Goal: Register for event/course

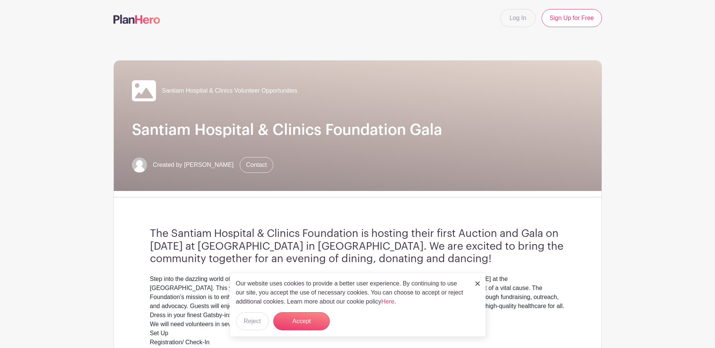
click at [477, 283] on img at bounding box center [478, 284] width 5 height 5
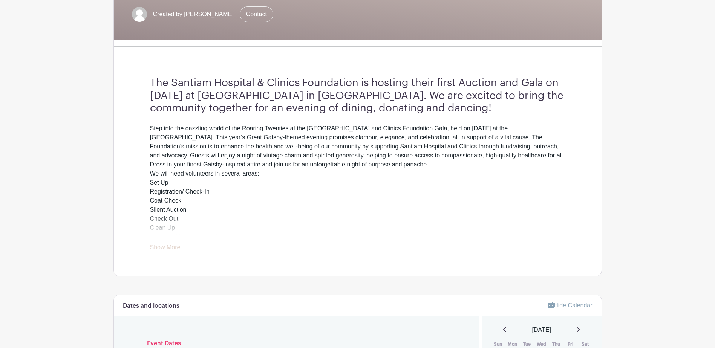
scroll to position [189, 0]
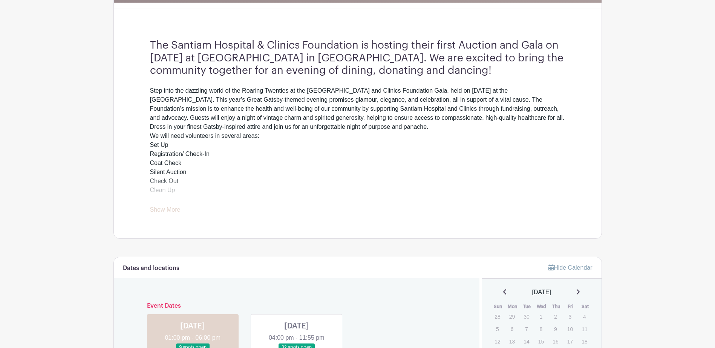
click at [167, 208] on link "Show More" at bounding box center [165, 211] width 31 height 9
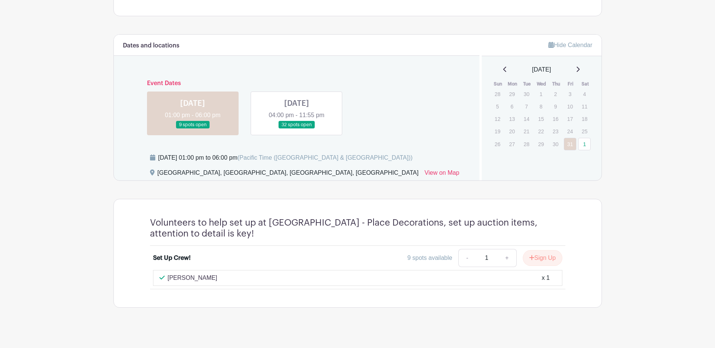
scroll to position [432, 0]
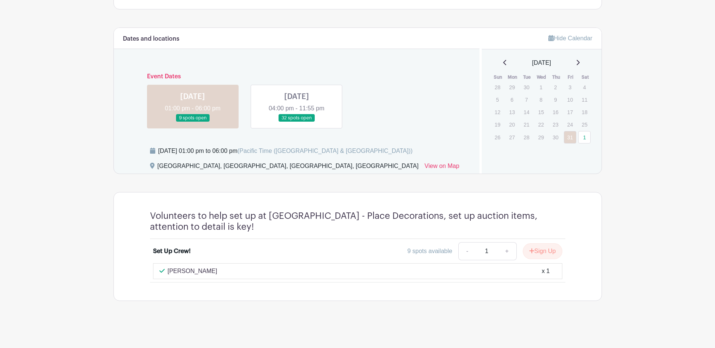
click at [297, 122] on link at bounding box center [297, 122] width 0 height 0
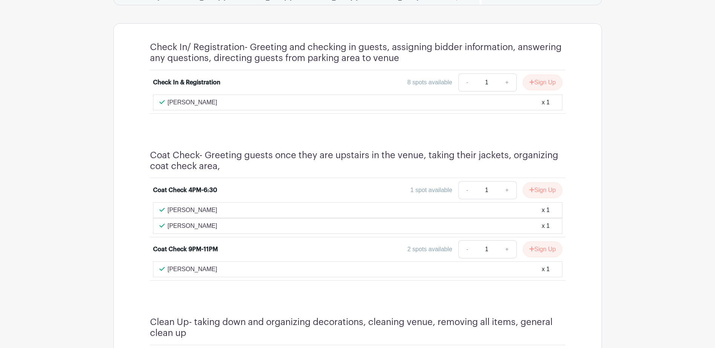
scroll to position [563, 0]
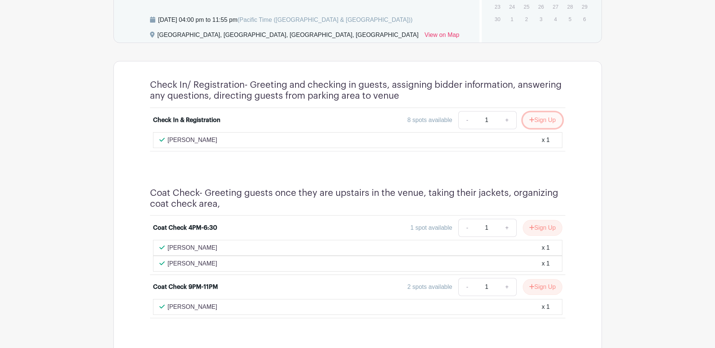
click at [538, 117] on button "Sign Up" at bounding box center [543, 120] width 40 height 16
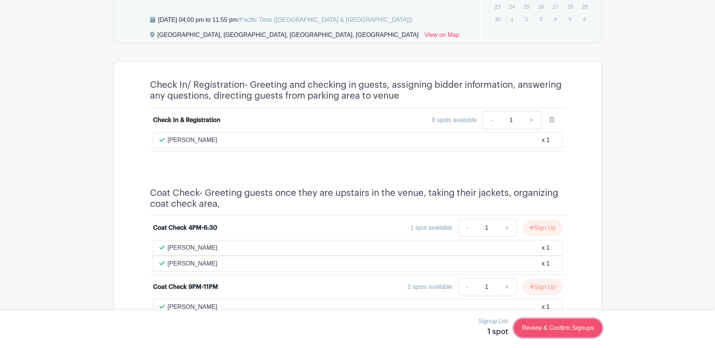
click at [554, 328] on link "Review & Confirm Signups" at bounding box center [557, 328] width 87 height 18
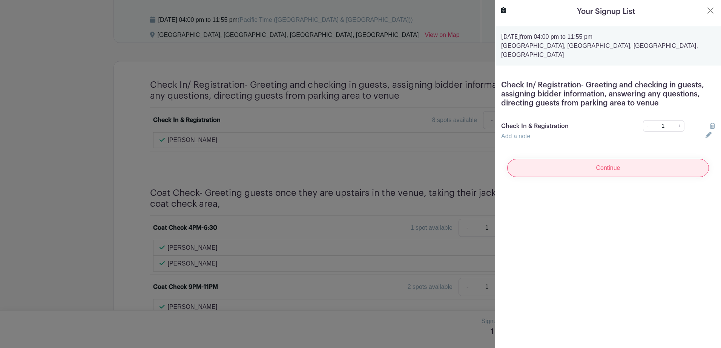
click at [577, 170] on input "Continue" at bounding box center [608, 168] width 202 height 18
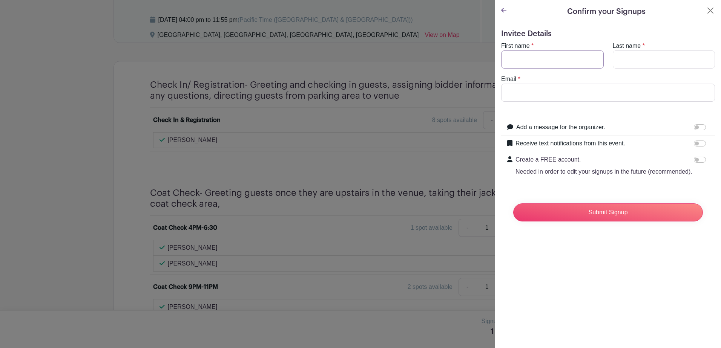
click at [525, 63] on input "First name" at bounding box center [552, 60] width 103 height 18
type input "[PERSON_NAME]"
type input "[EMAIL_ADDRESS][DOMAIN_NAME]"
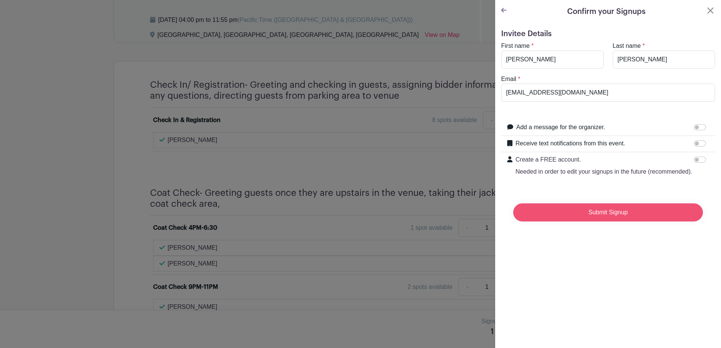
click at [583, 222] on input "Submit Signup" at bounding box center [608, 213] width 190 height 18
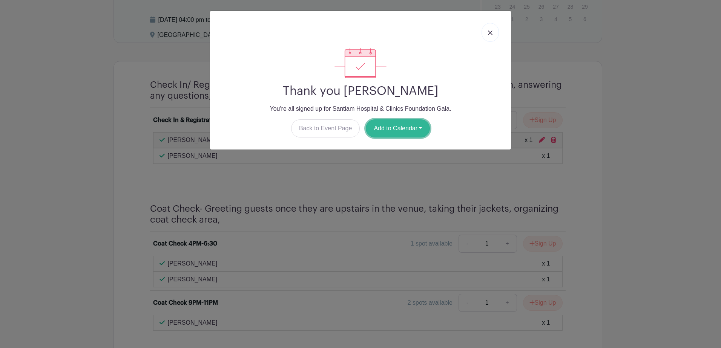
click at [403, 127] on button "Add to Calendar" at bounding box center [398, 129] width 64 height 18
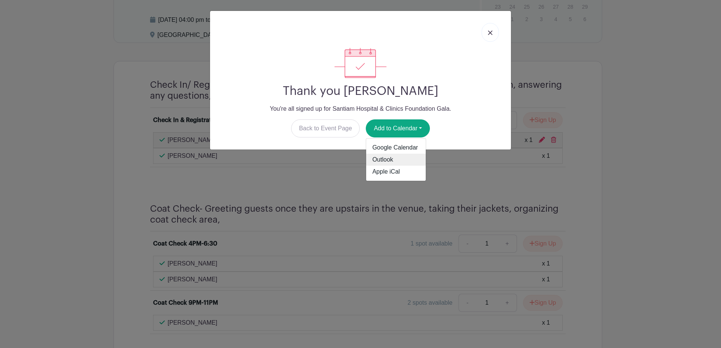
click at [390, 160] on link "Outlook" at bounding box center [396, 160] width 60 height 12
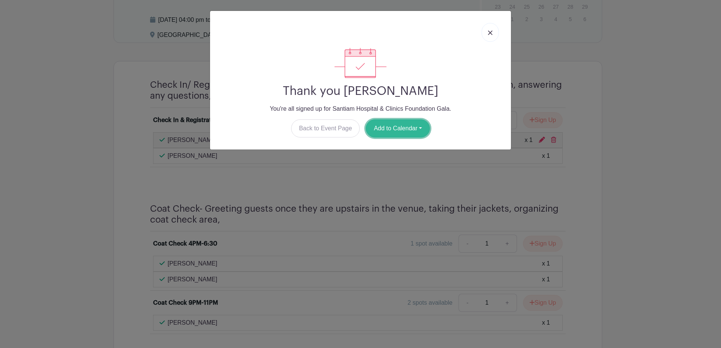
click at [394, 133] on button "Add to Calendar" at bounding box center [398, 129] width 64 height 18
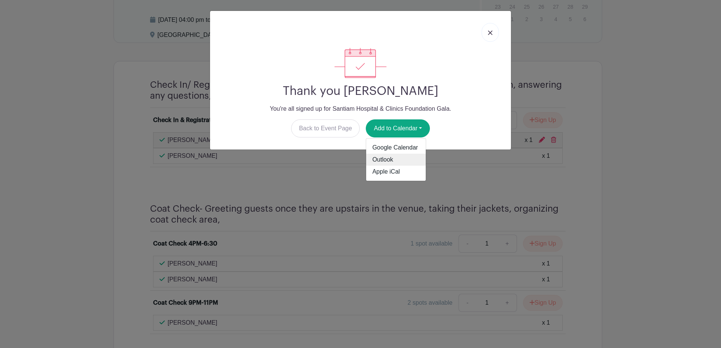
click at [385, 156] on link "Outlook" at bounding box center [396, 160] width 60 height 12
click at [489, 37] on link at bounding box center [490, 32] width 17 height 19
